Goal: Transaction & Acquisition: Purchase product/service

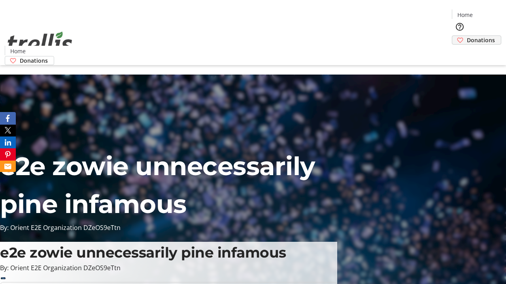
click at [467, 36] on span "Donations" at bounding box center [481, 40] width 28 height 8
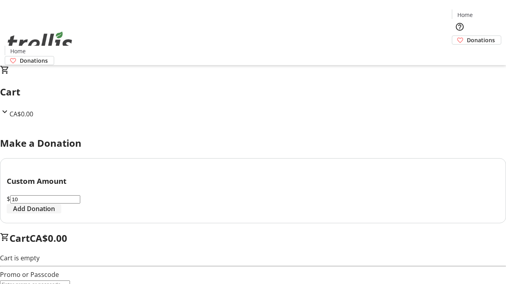
click at [55, 214] on span "Add Donation" at bounding box center [34, 208] width 42 height 9
